Goal: Task Accomplishment & Management: Manage account settings

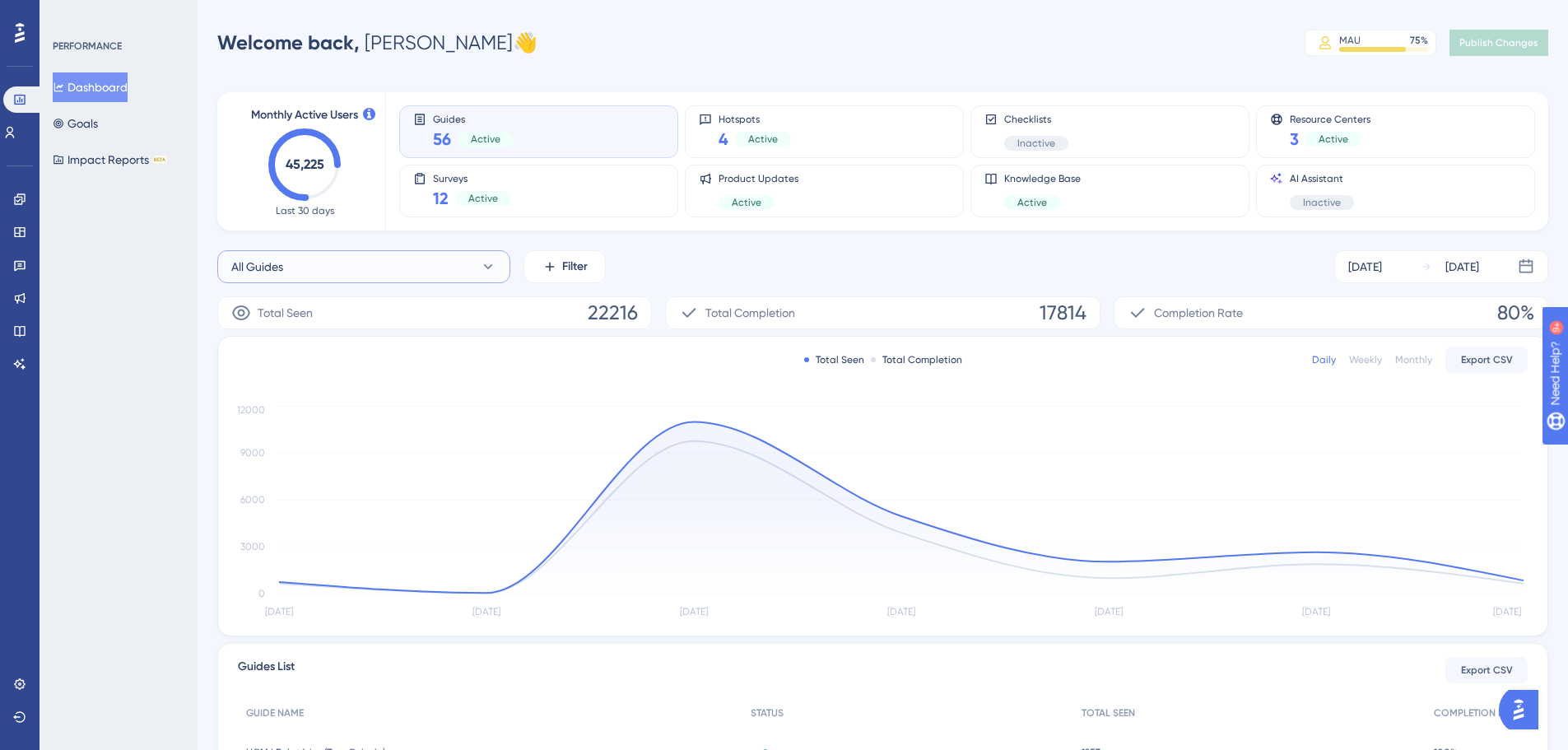
click at [309, 266] on button "All Guides" at bounding box center [363, 267] width 293 height 33
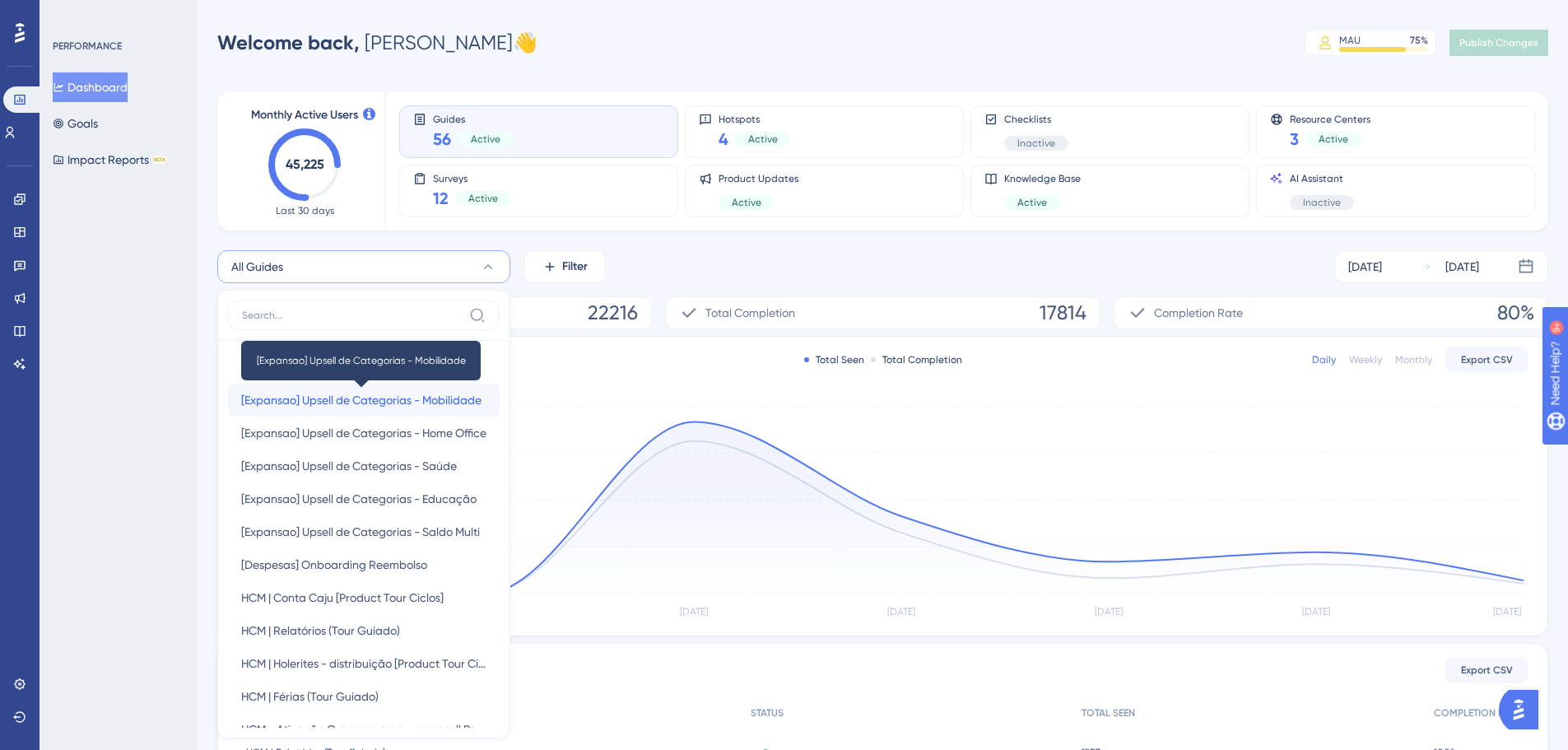
click at [311, 399] on span "[Expansao] Upsell de Categorias - Mobilidade" at bounding box center [362, 399] width 240 height 19
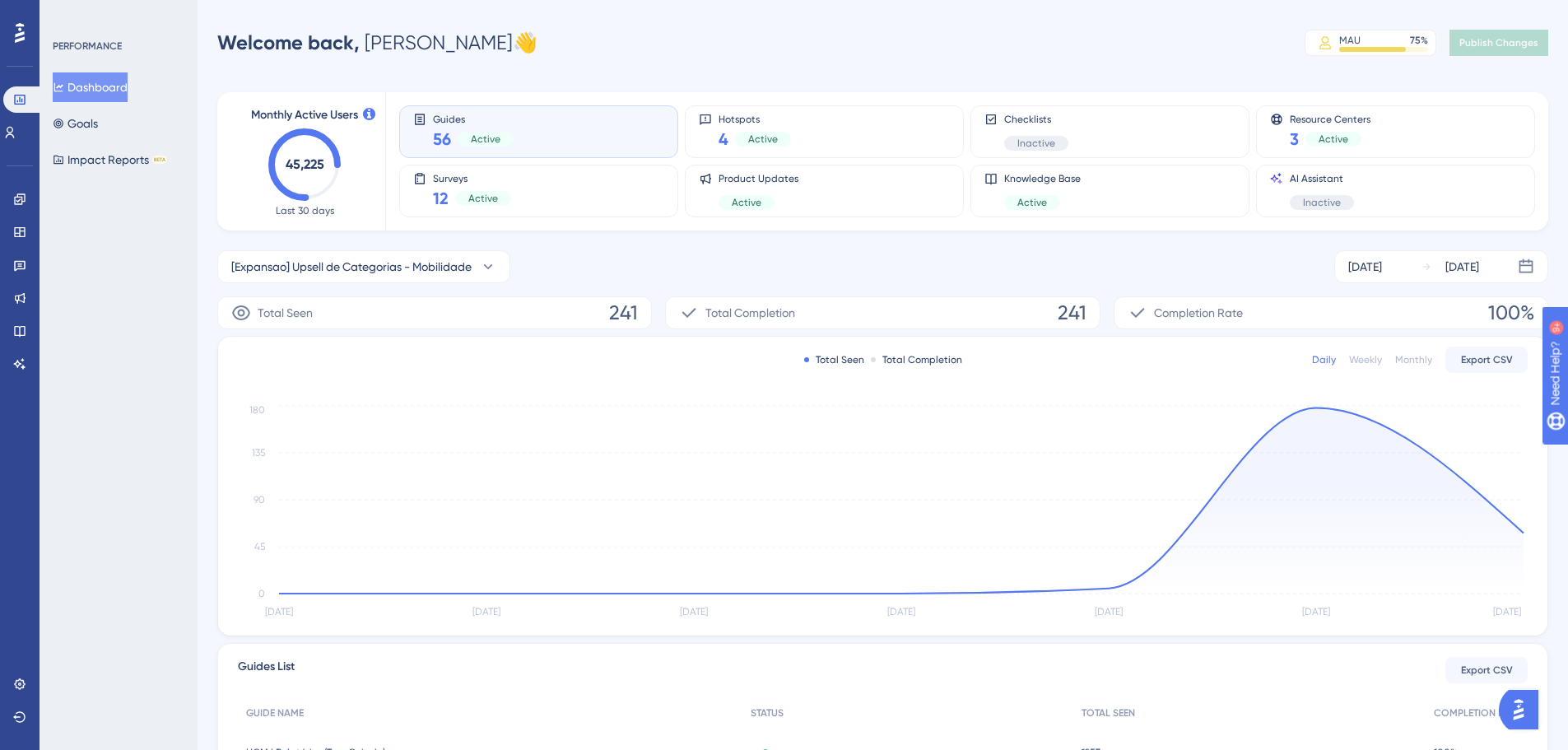
click at [42, 360] on div "PERFORMANCE Dashboard Goals Impact Reports BETA" at bounding box center [119, 375] width 158 height 750
click at [25, 684] on icon at bounding box center [20, 684] width 13 height 13
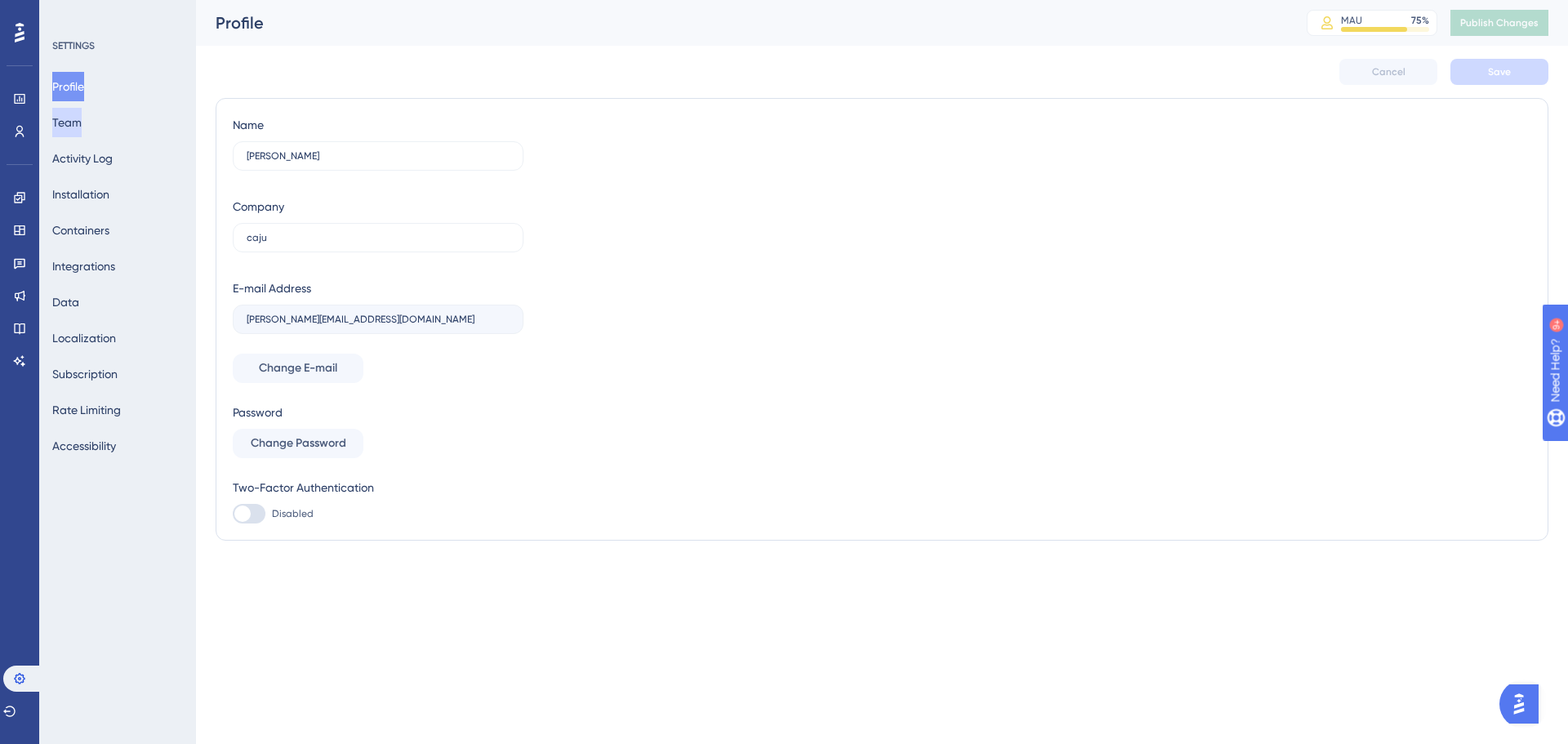
click at [82, 119] on button "Team" at bounding box center [67, 122] width 29 height 29
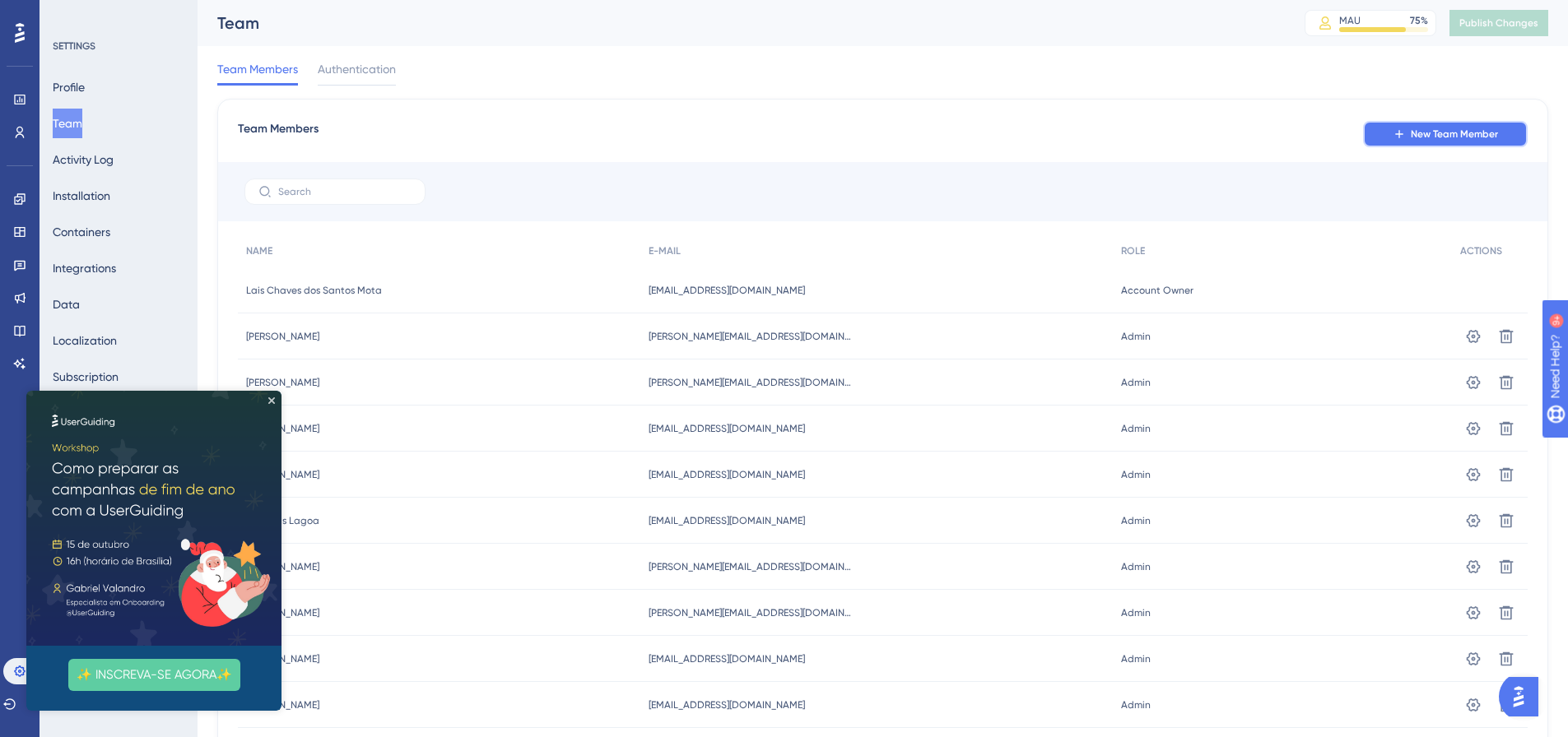
click at [1486, 137] on span "New Team Member" at bounding box center [1454, 134] width 87 height 13
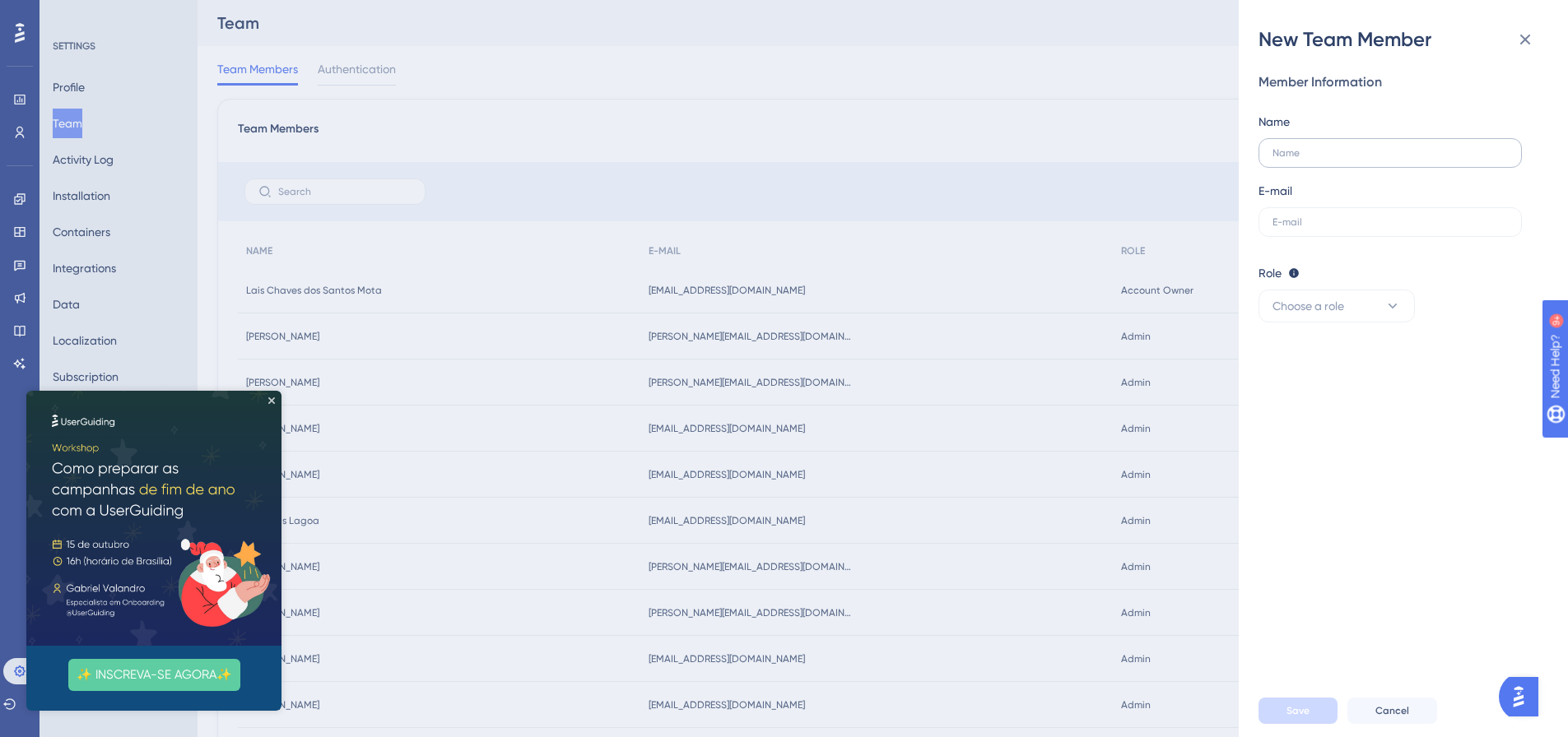
drag, startPoint x: 1298, startPoint y: 145, endPoint x: 1315, endPoint y: 153, distance: 18.8
click at [1298, 145] on label at bounding box center [1390, 152] width 263 height 29
click at [1298, 147] on input "text" at bounding box center [1391, 153] width 235 height 12
type input "[PERSON_NAME]"
click at [1309, 224] on input "text" at bounding box center [1391, 222] width 235 height 12
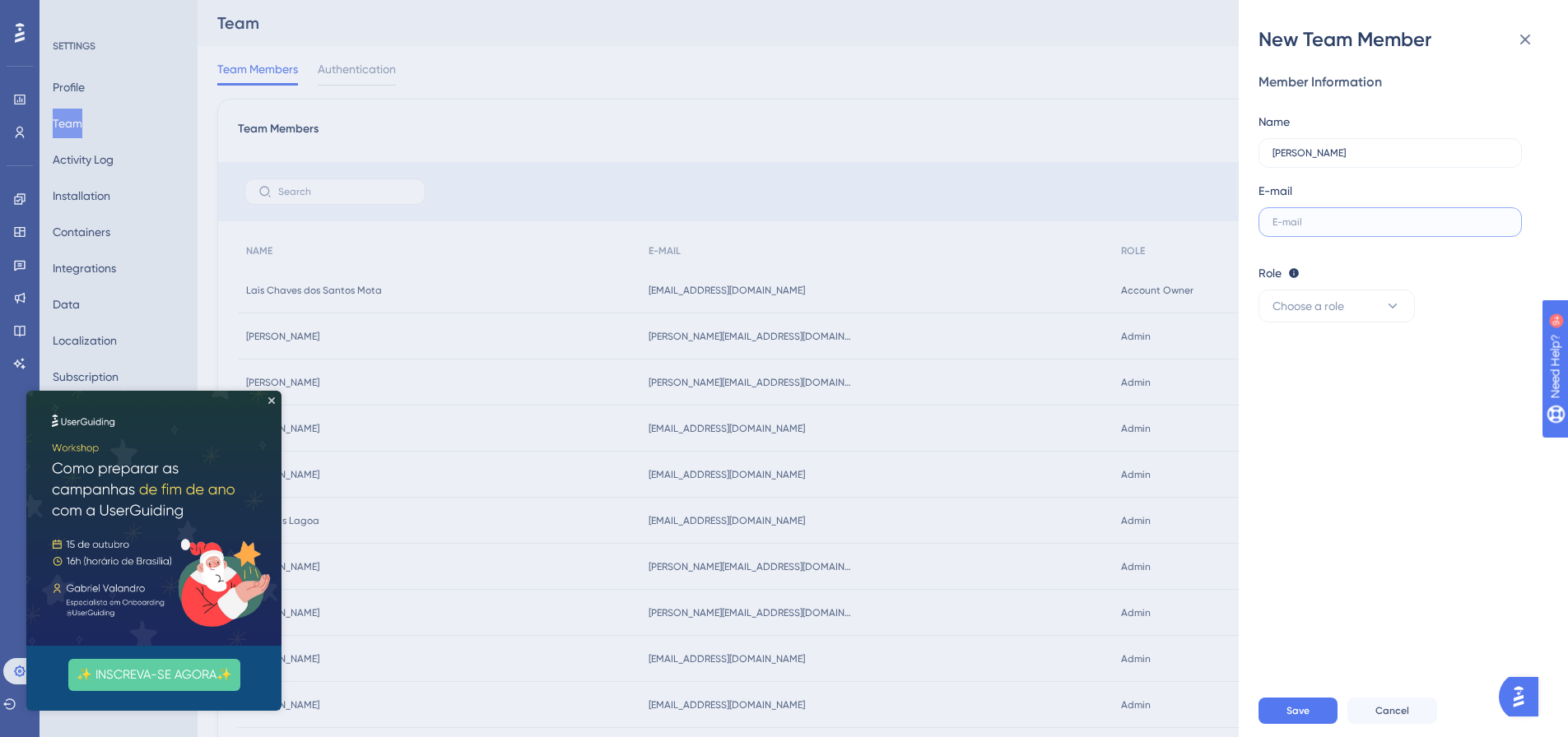
paste input "[PERSON_NAME][EMAIL_ADDRESS][DOMAIN_NAME]"
type input "[PERSON_NAME][EMAIL_ADDRESS][DOMAIN_NAME]"
click at [1383, 306] on button "Choose a role" at bounding box center [1337, 306] width 156 height 33
click at [1354, 417] on div "Editor Editor" at bounding box center [1336, 422] width 108 height 33
click at [1295, 714] on button "Save" at bounding box center [1298, 710] width 79 height 26
